Goal: Information Seeking & Learning: Learn about a topic

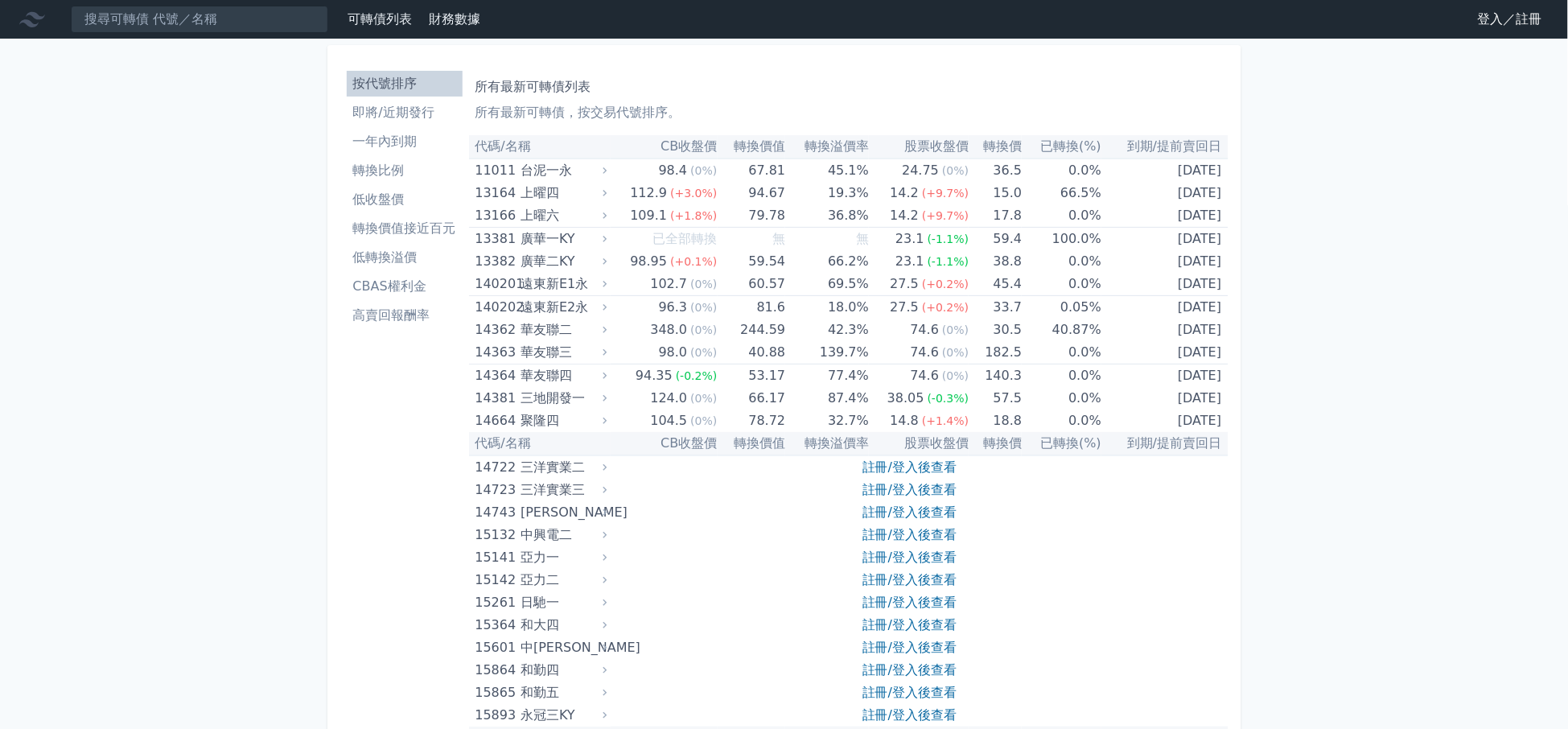
click at [378, 307] on li "高賣回報酬率" at bounding box center [404, 315] width 116 height 19
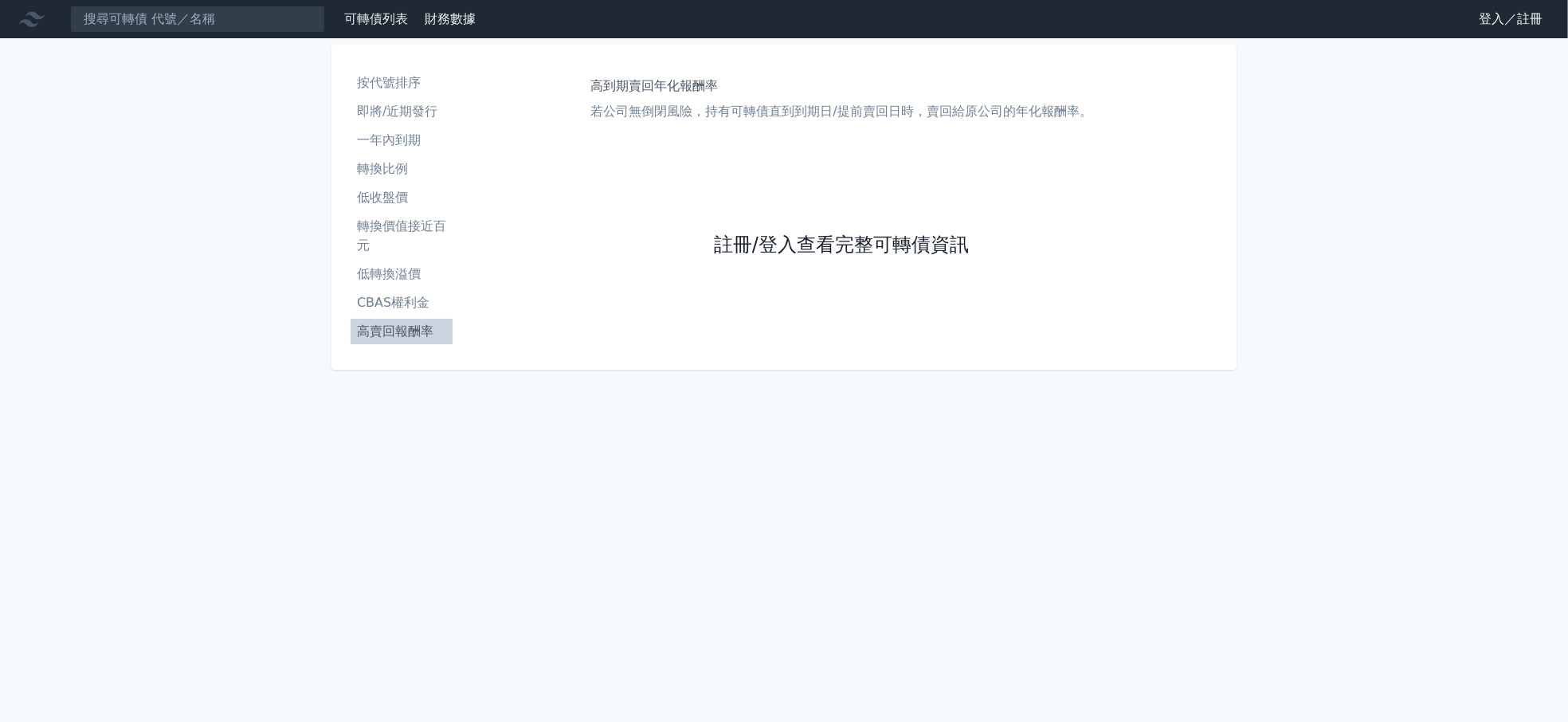
click at [858, 232] on link "註冊/登入查看完整可轉債資訊" at bounding box center [841, 245] width 255 height 26
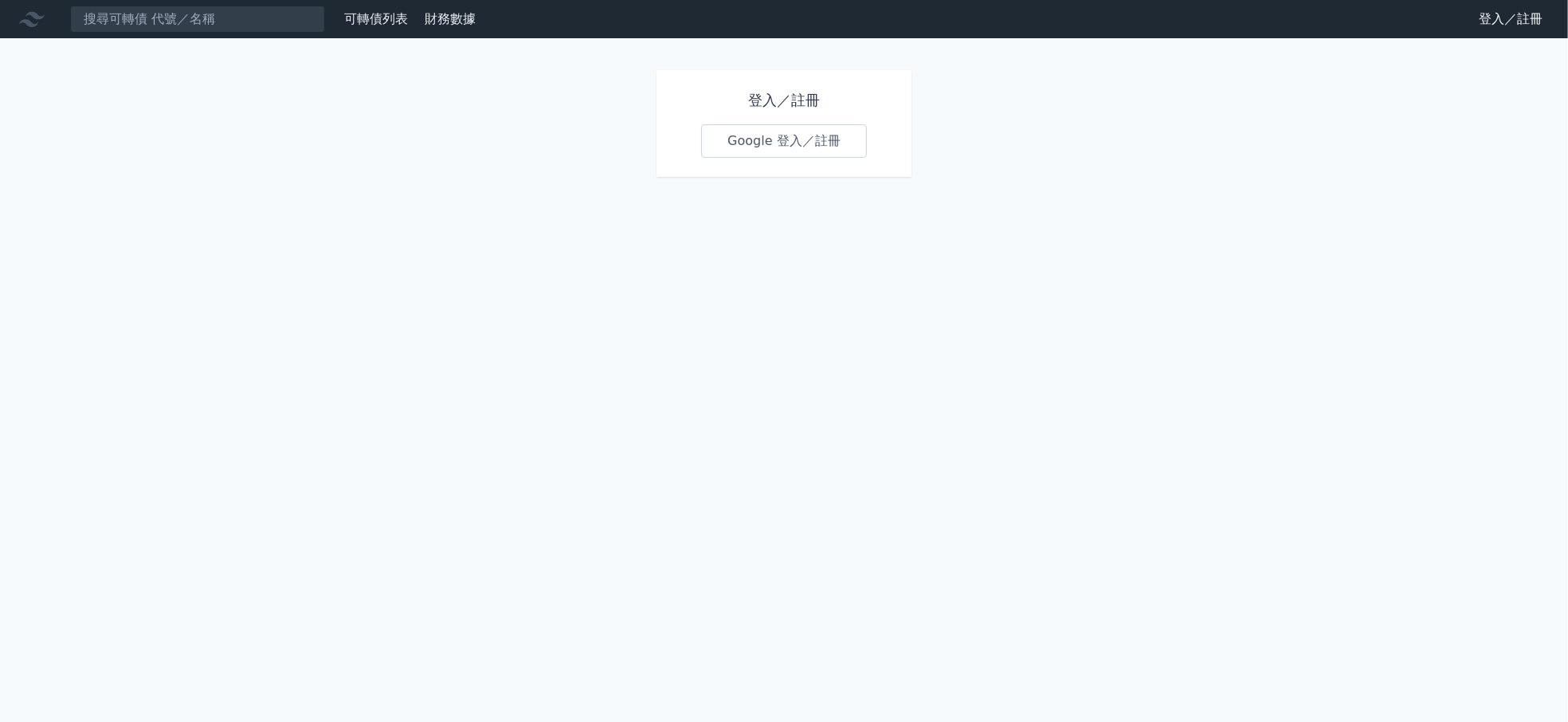
click at [801, 146] on link "Google 登入／註冊" at bounding box center [784, 141] width 165 height 33
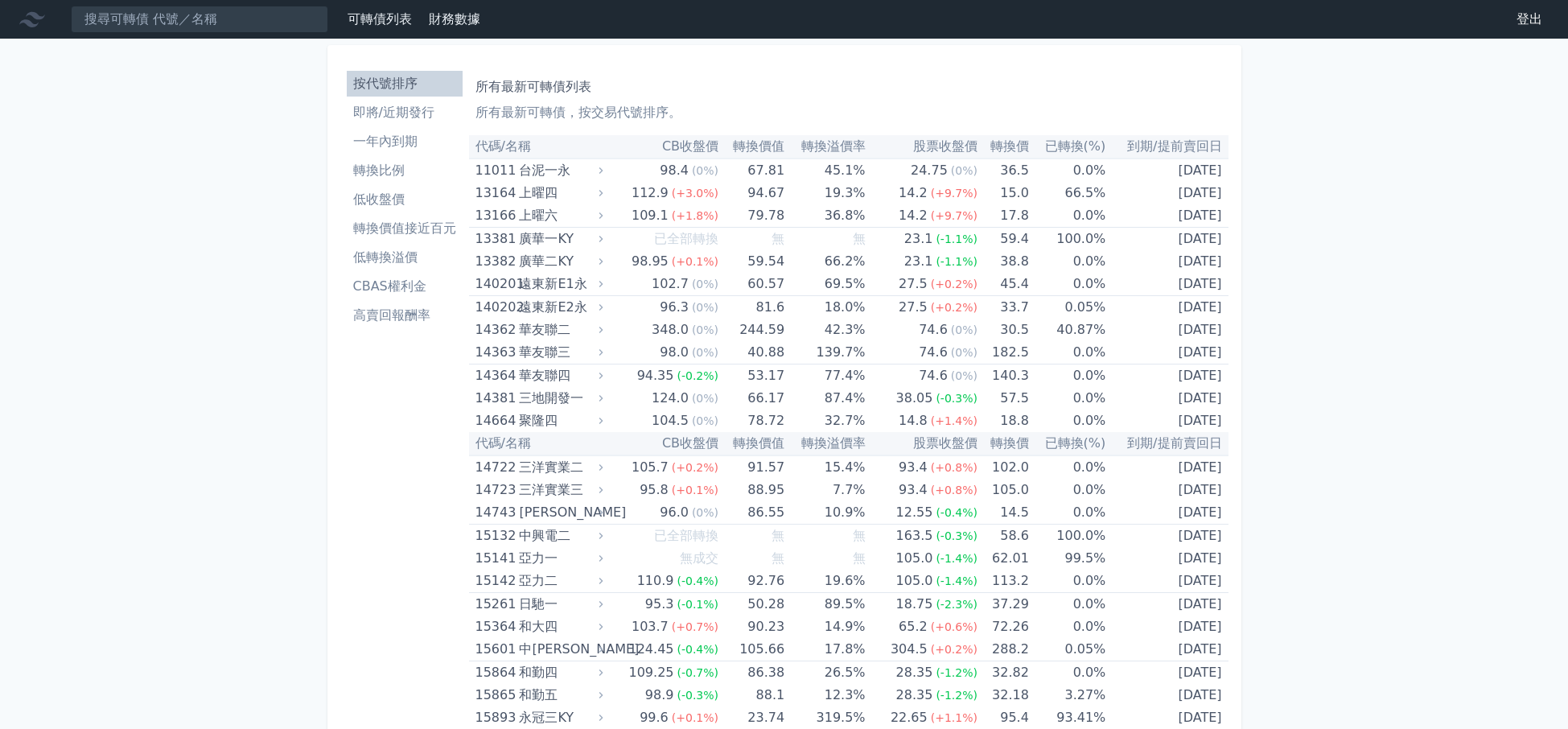
click at [412, 316] on li "高賣回報酬率" at bounding box center [404, 315] width 116 height 19
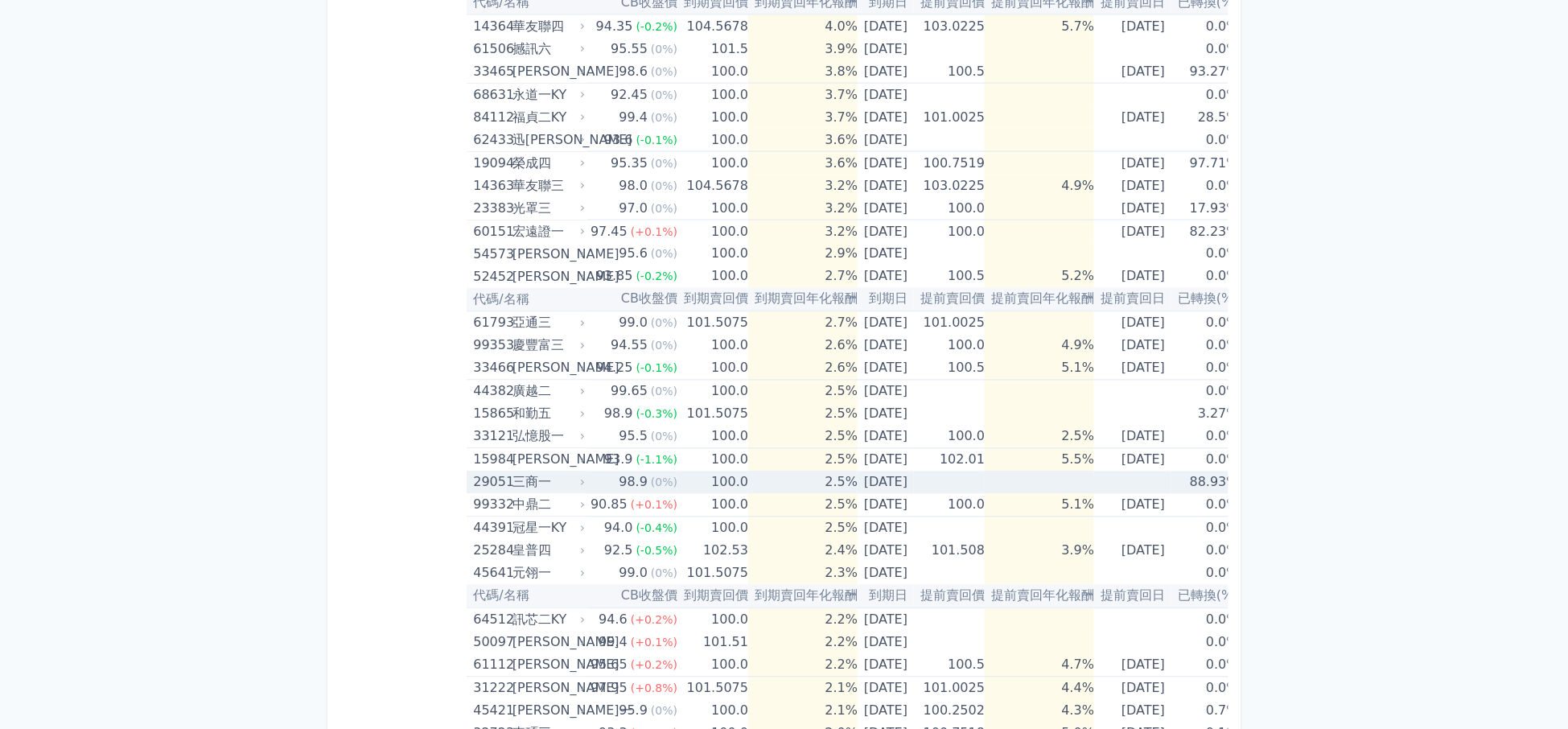
scroll to position [1106, 0]
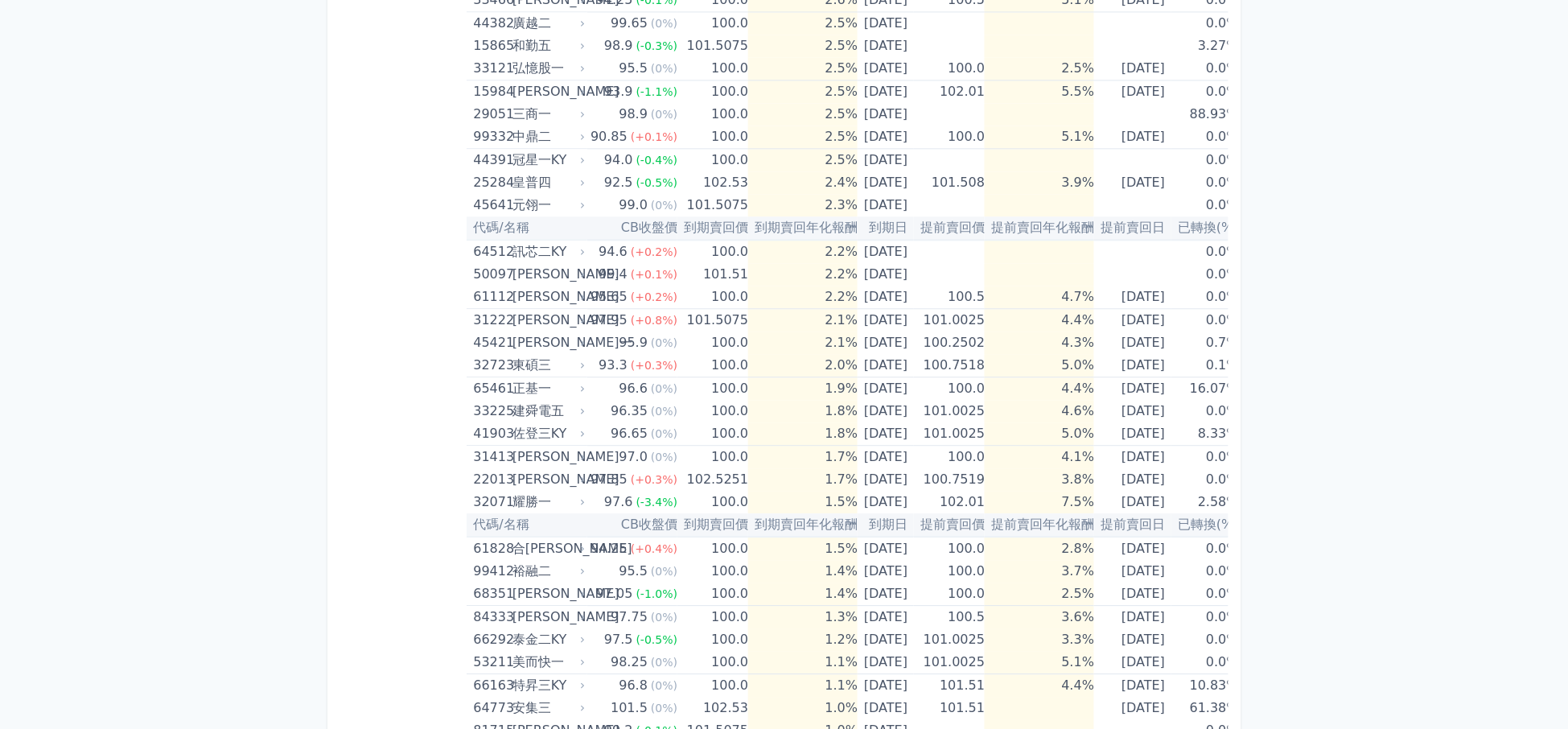
click at [633, 514] on th "CB收盤價" at bounding box center [632, 525] width 90 height 23
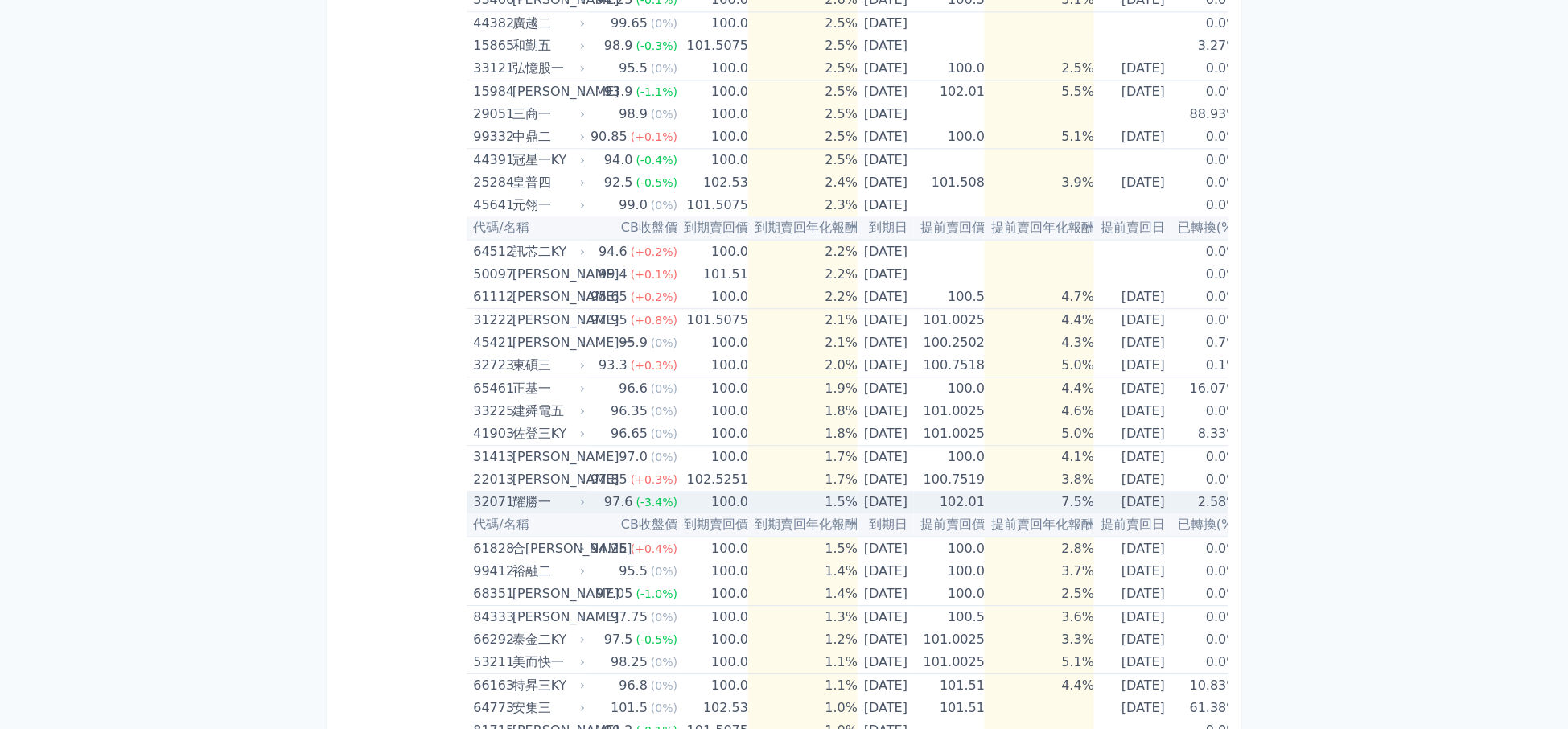
click at [551, 504] on div "耀勝一" at bounding box center [548, 502] width 70 height 23
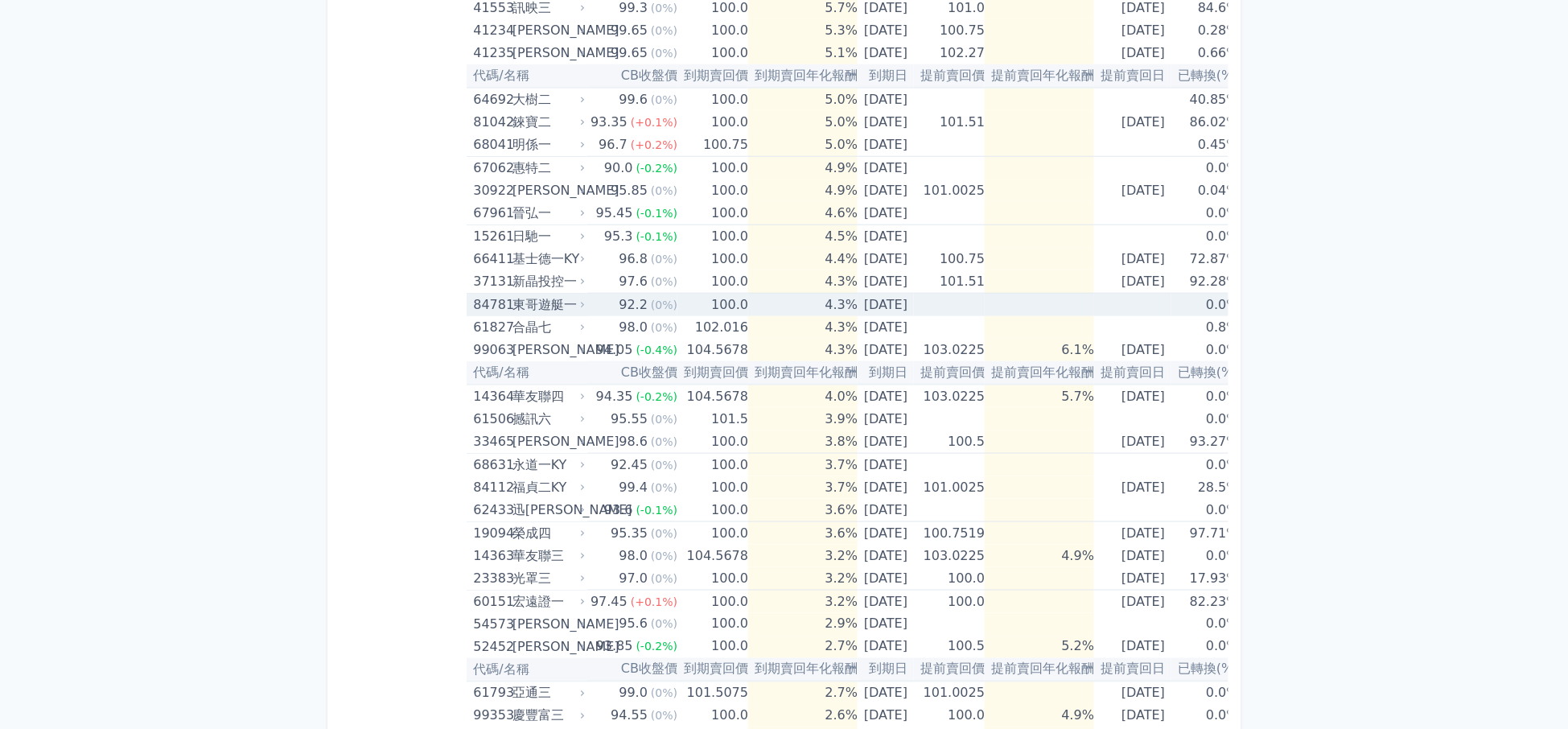
scroll to position [738, 0]
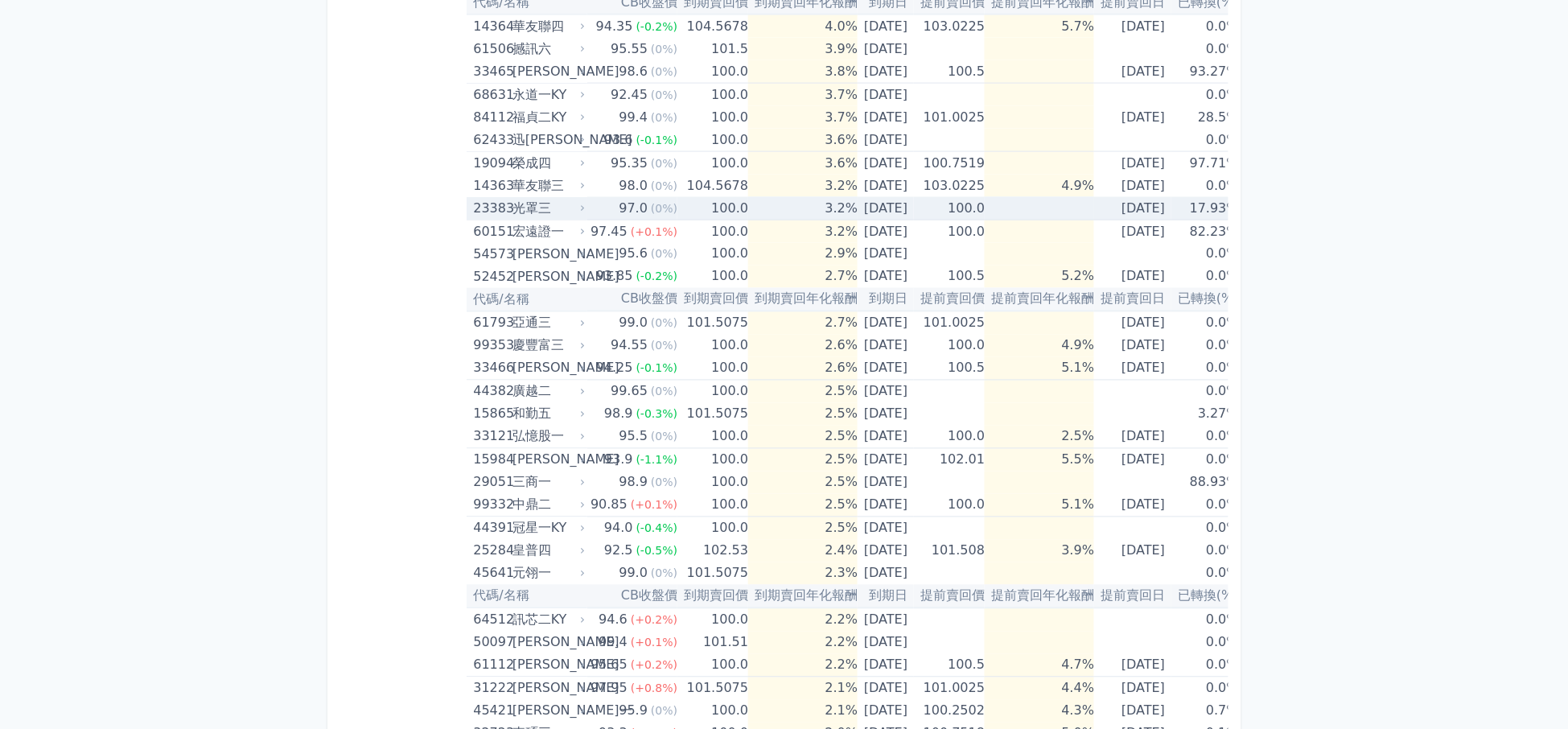
click at [653, 208] on span "(0%)" at bounding box center [664, 208] width 27 height 13
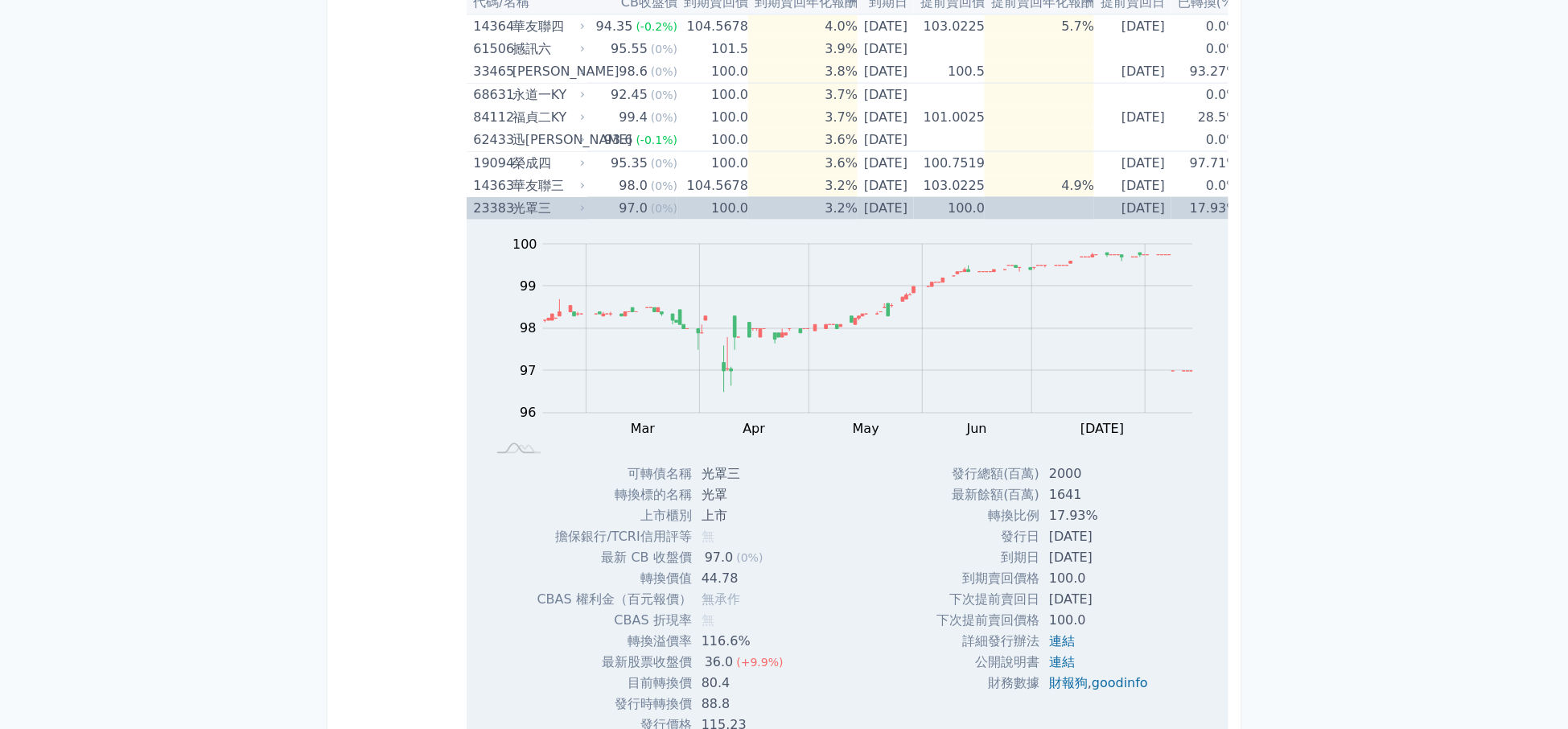
click at [653, 208] on span "(0%)" at bounding box center [664, 208] width 27 height 13
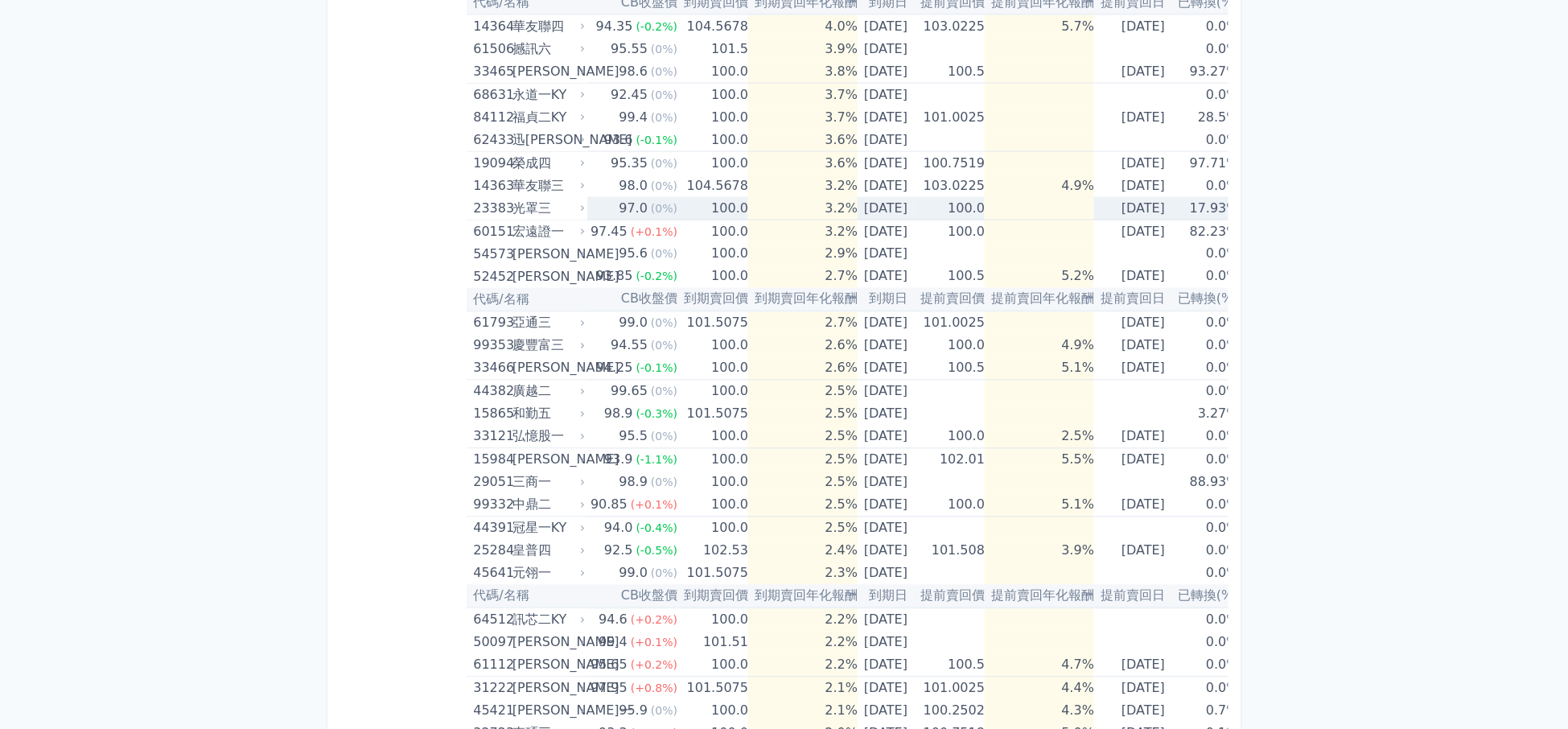
scroll to position [1106, 0]
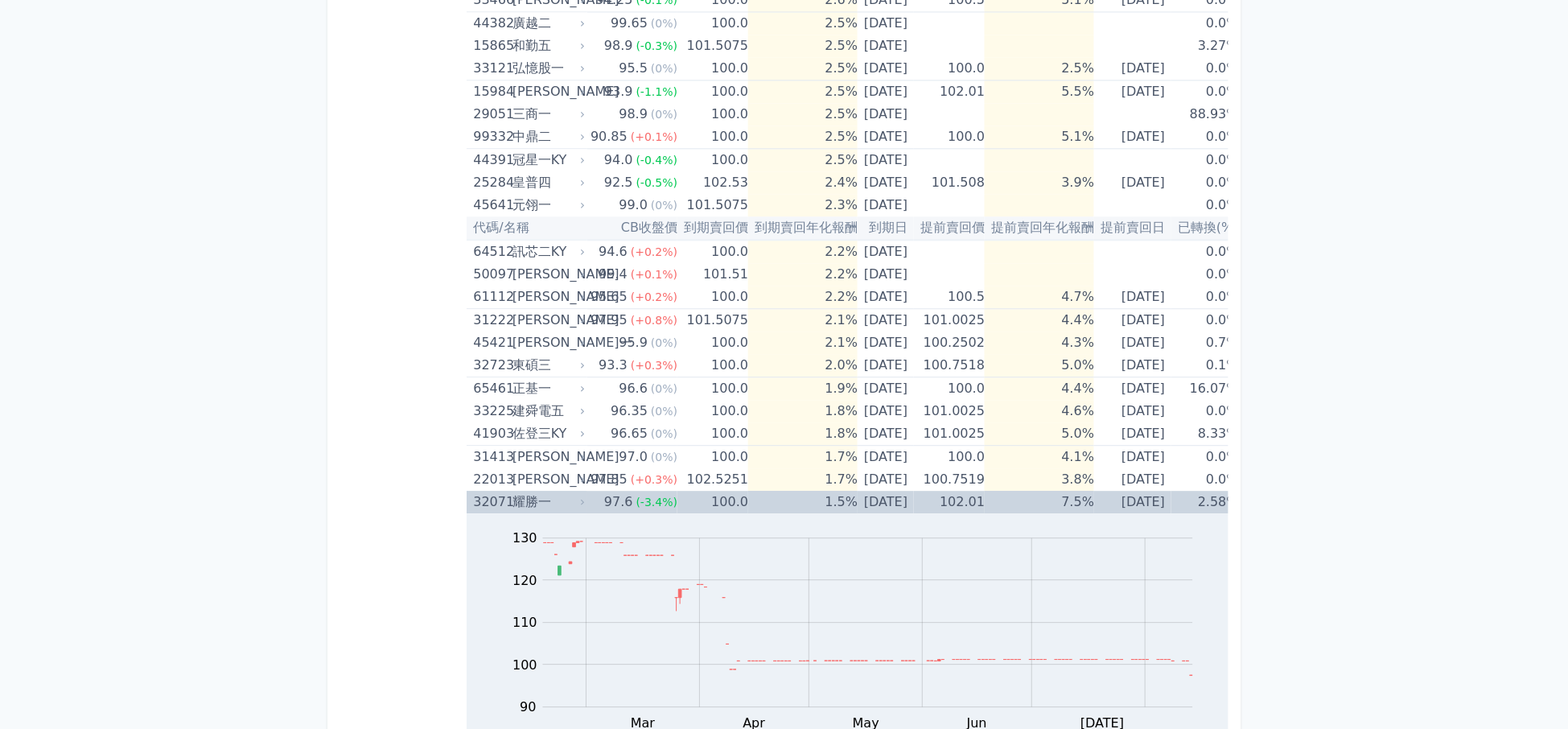
click at [636, 497] on span "(-3.4%)" at bounding box center [657, 502] width 42 height 13
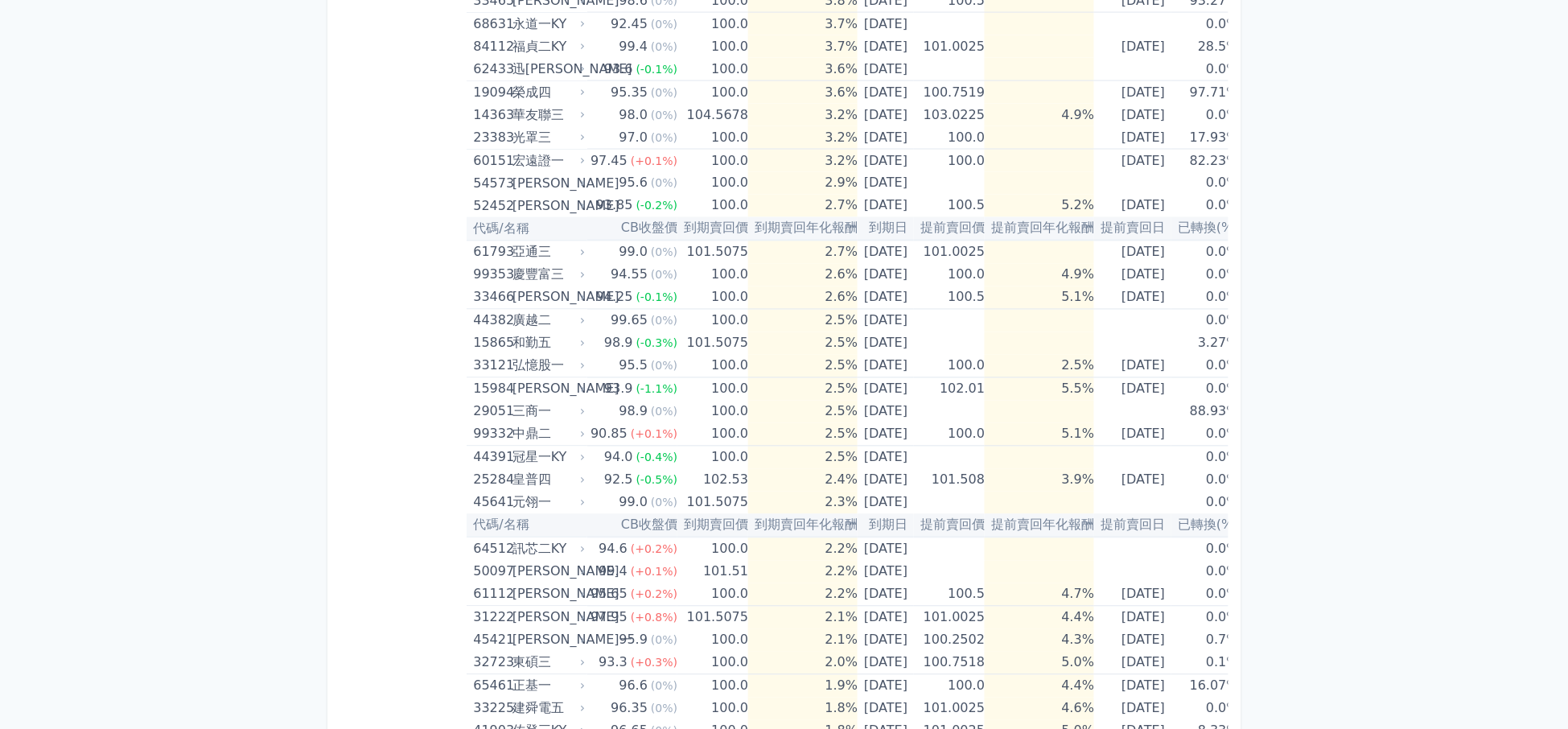
scroll to position [439, 0]
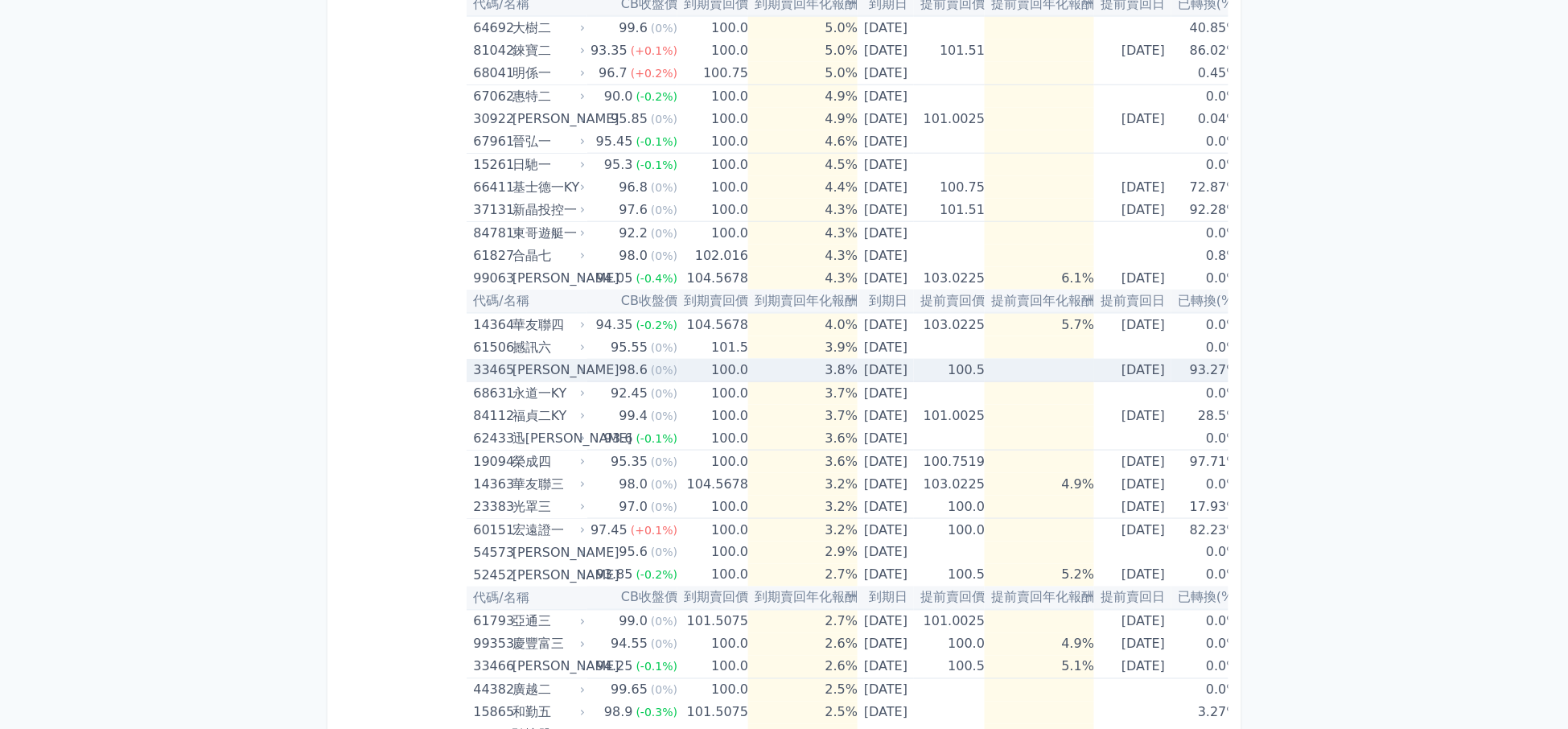
click at [616, 361] on div "98.6" at bounding box center [634, 370] width 35 height 23
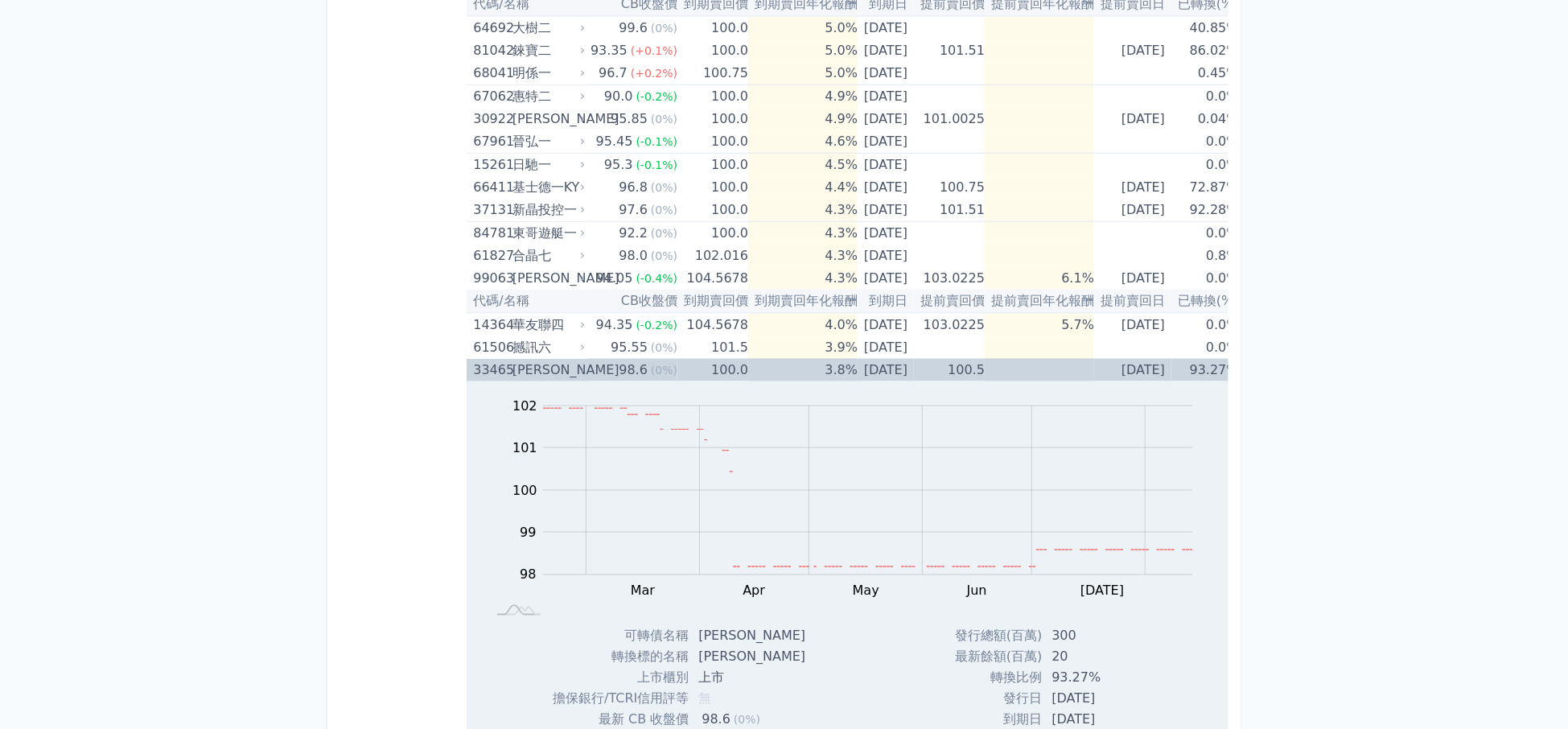
click at [616, 361] on div "98.6" at bounding box center [634, 370] width 35 height 23
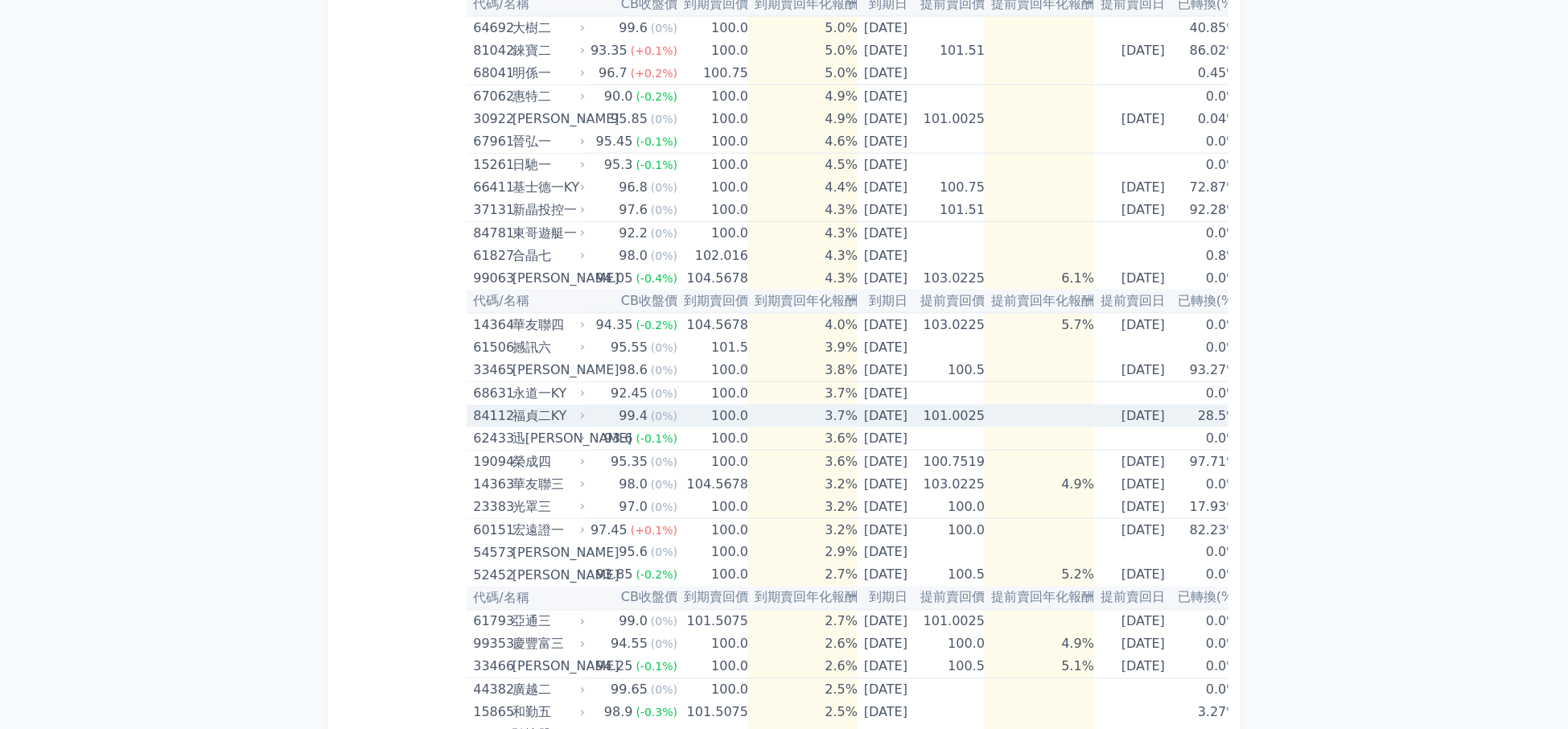
click at [630, 417] on div "99.4" at bounding box center [634, 416] width 35 height 23
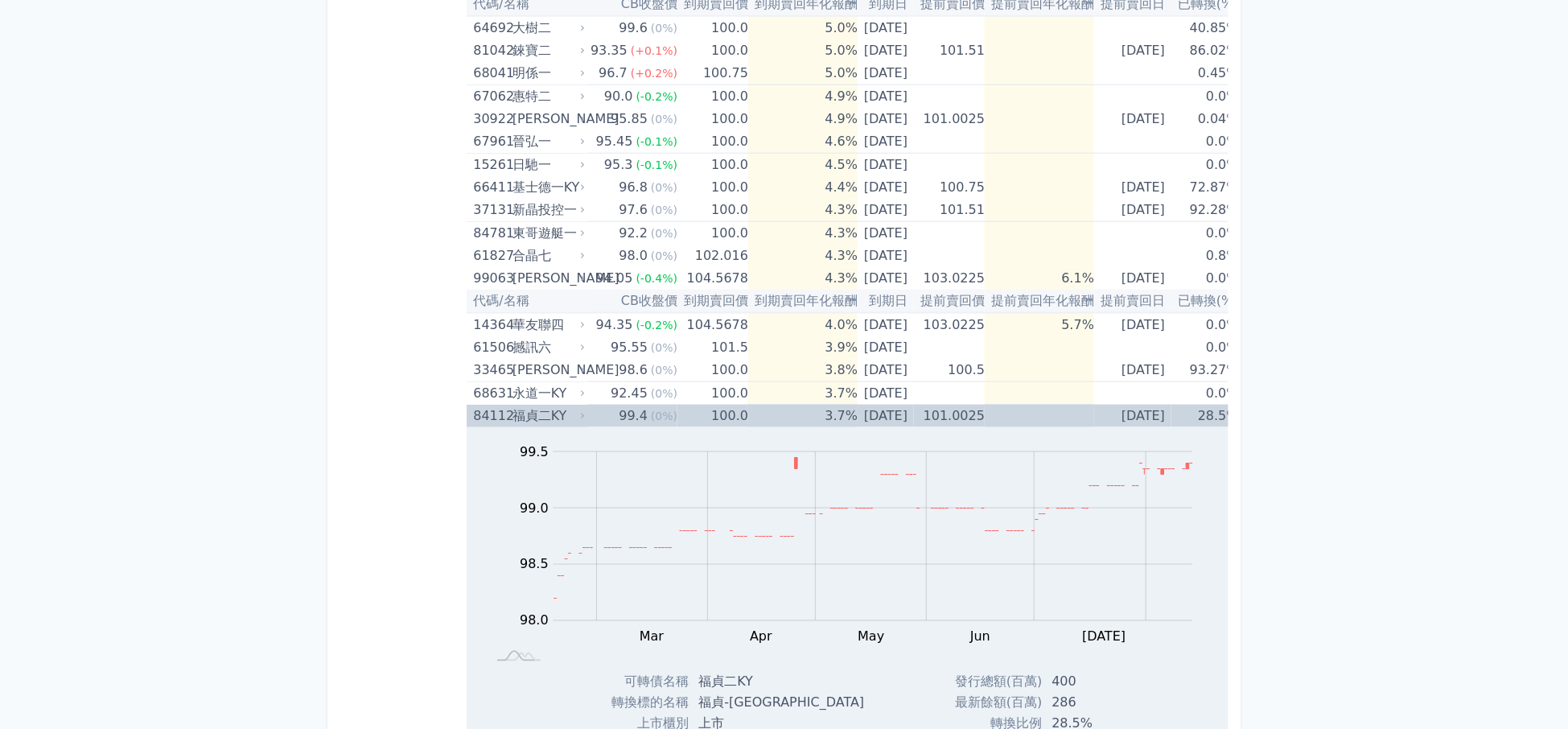
click at [630, 417] on div "99.4" at bounding box center [634, 416] width 35 height 23
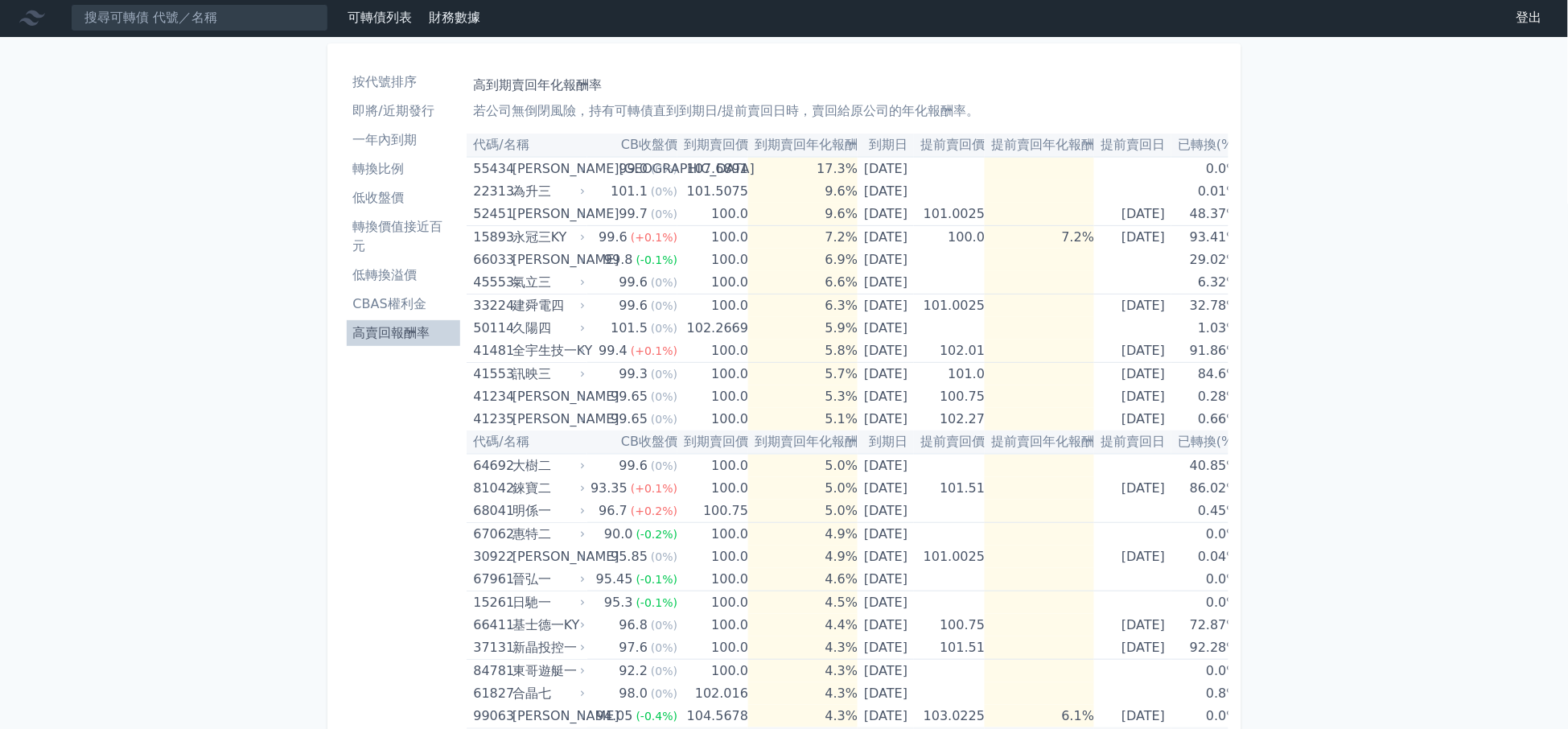
scroll to position [0, 0]
